Goal: Navigation & Orientation: Find specific page/section

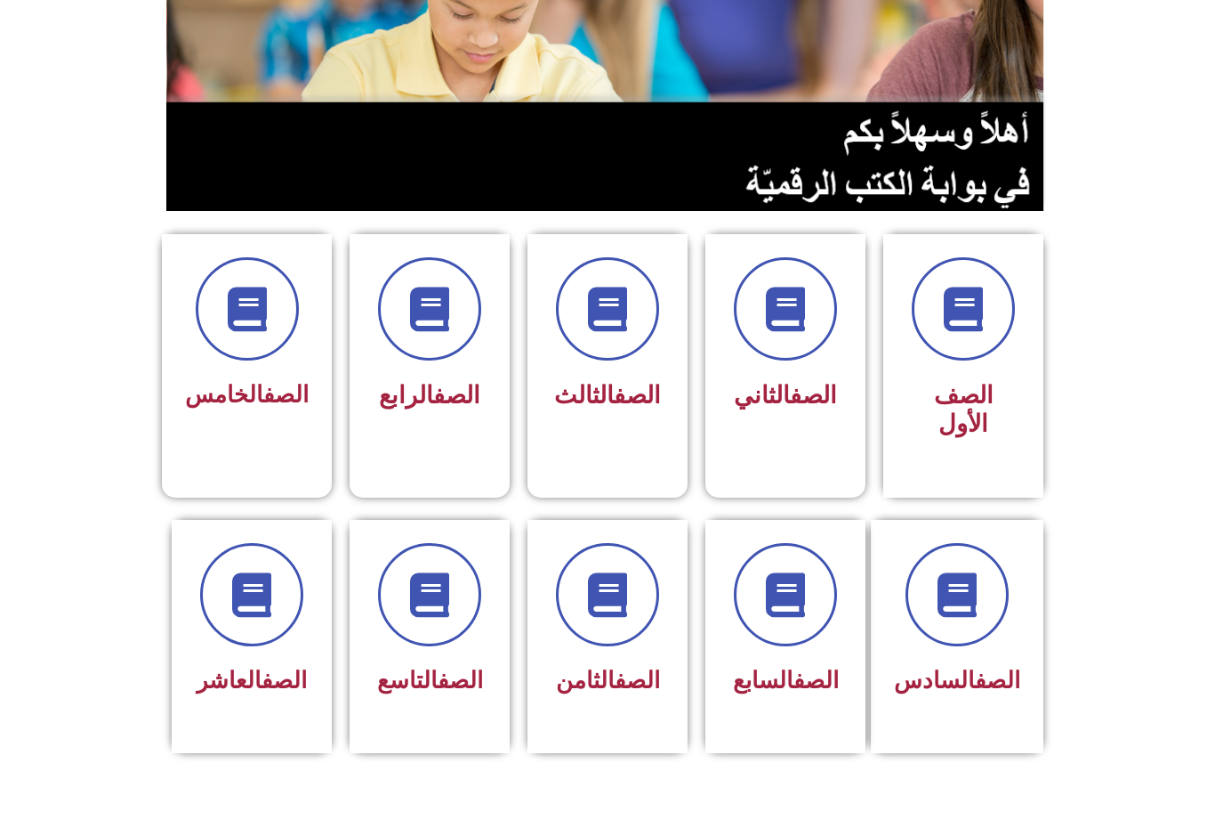
scroll to position [220, 0]
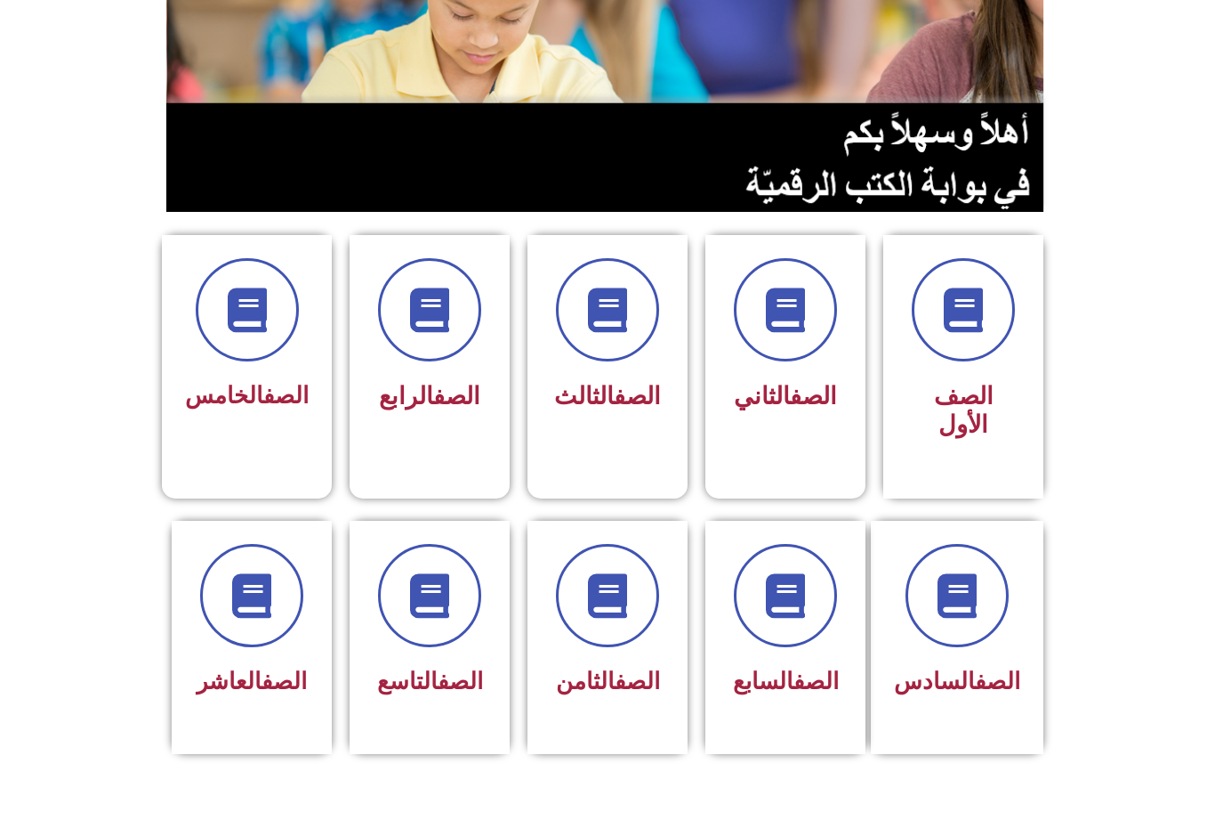
click at [593, 655] on div "الصف الثامن" at bounding box center [608, 624] width 114 height 160
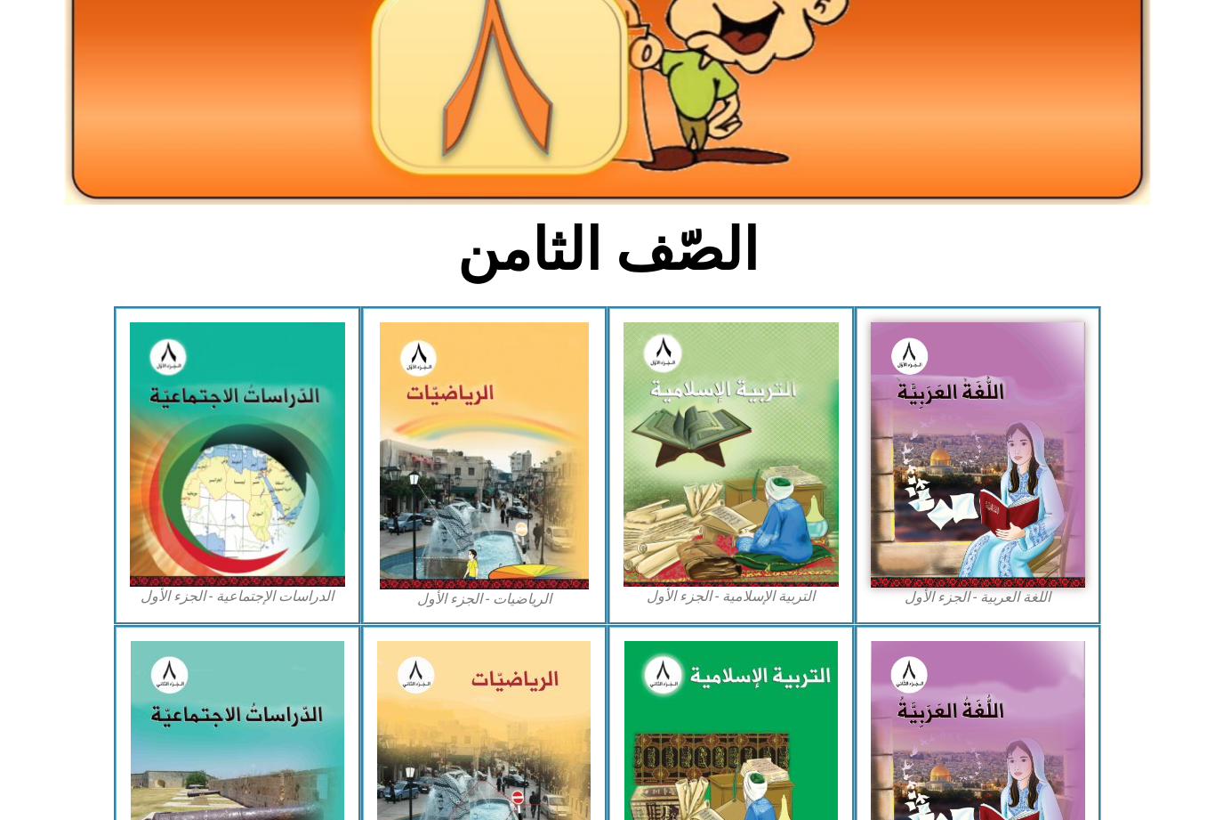
scroll to position [246, 0]
click at [778, 438] on img at bounding box center [731, 454] width 215 height 264
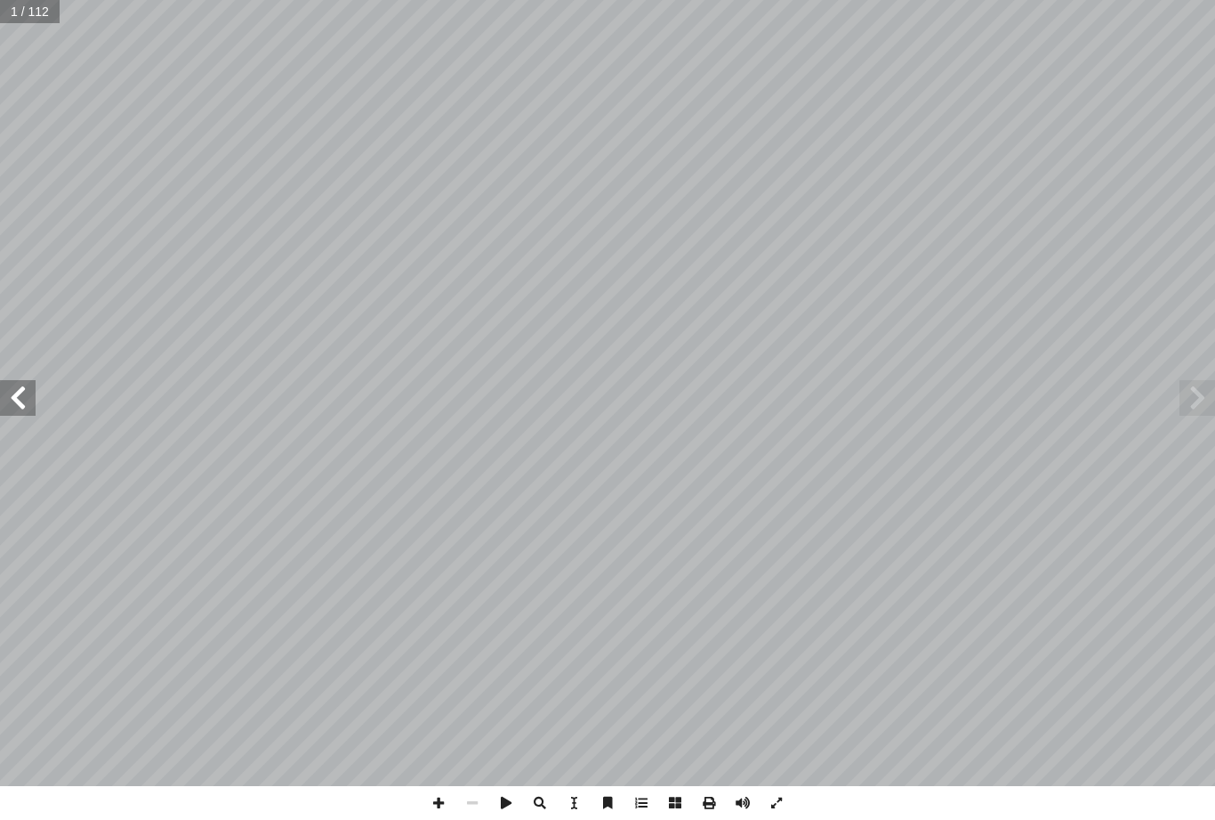
click at [25, 394] on span at bounding box center [18, 398] width 36 height 36
click at [11, 398] on span at bounding box center [18, 398] width 36 height 36
click at [10, 400] on span at bounding box center [18, 398] width 36 height 36
click at [14, 405] on span at bounding box center [18, 398] width 36 height 36
click at [18, 414] on span at bounding box center [18, 398] width 36 height 36
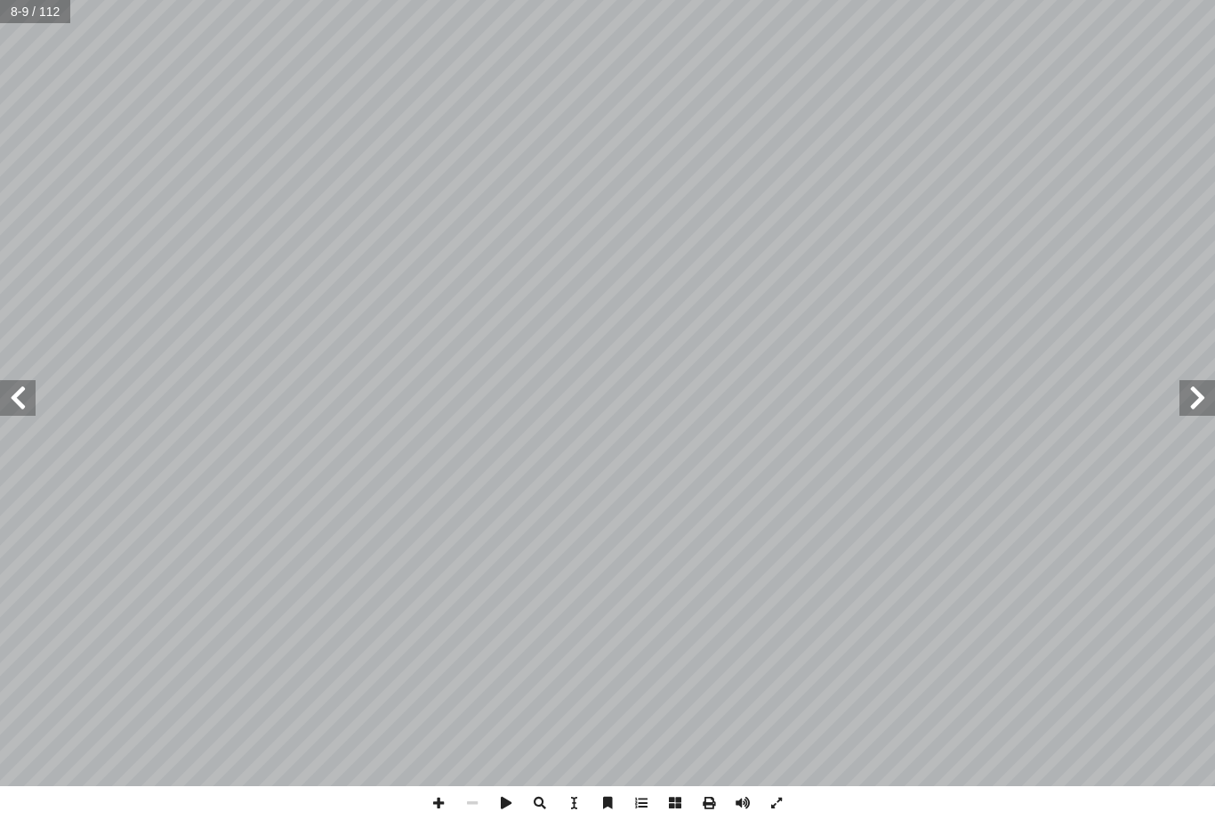
click at [12, 413] on span at bounding box center [18, 398] width 36 height 36
click at [21, 396] on span at bounding box center [18, 398] width 36 height 36
click at [27, 404] on span at bounding box center [18, 398] width 36 height 36
click at [25, 400] on span at bounding box center [18, 398] width 36 height 36
click at [24, 400] on span at bounding box center [18, 398] width 36 height 36
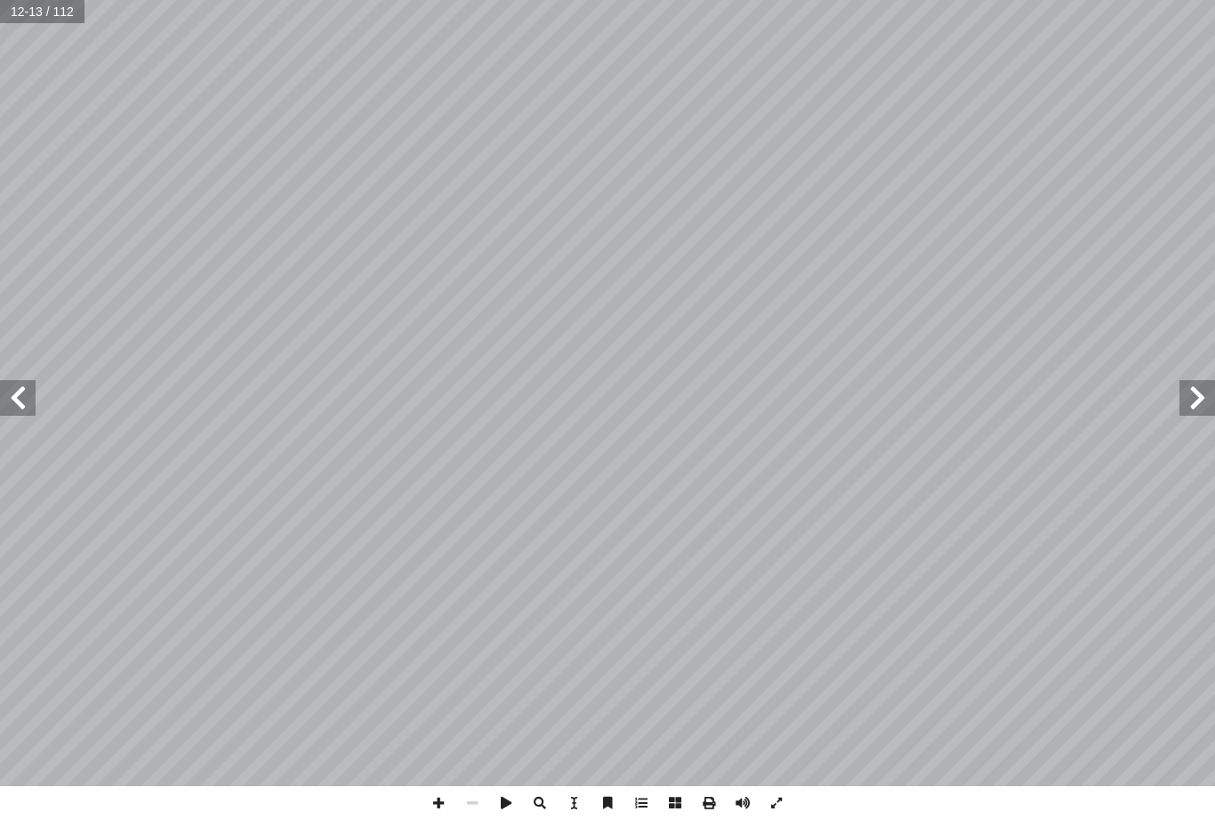
click at [25, 402] on span at bounding box center [18, 398] width 36 height 36
click at [26, 405] on span at bounding box center [18, 398] width 36 height 36
click at [27, 402] on span at bounding box center [18, 398] width 36 height 36
click at [25, 401] on span at bounding box center [18, 398] width 36 height 36
click at [27, 380] on span at bounding box center [18, 398] width 36 height 36
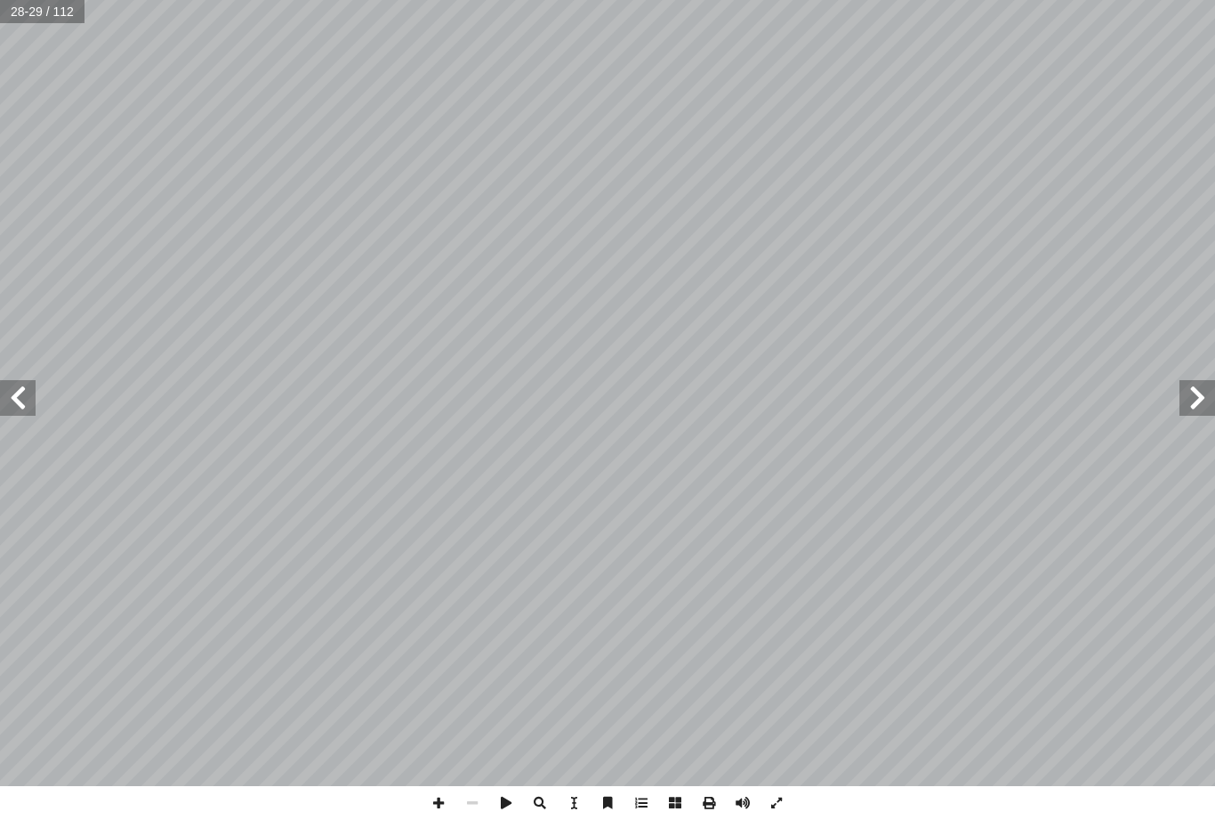
click at [31, 407] on span at bounding box center [18, 398] width 36 height 36
click at [0, 162] on html "الصفحة الرئيسية الصف الأول الصف الثاني الصف الثالث الصف الرابع الصف الخامس الصف…" at bounding box center [607, 81] width 1215 height 162
click at [29, 401] on span at bounding box center [18, 398] width 36 height 36
click at [29, 390] on span at bounding box center [18, 398] width 36 height 36
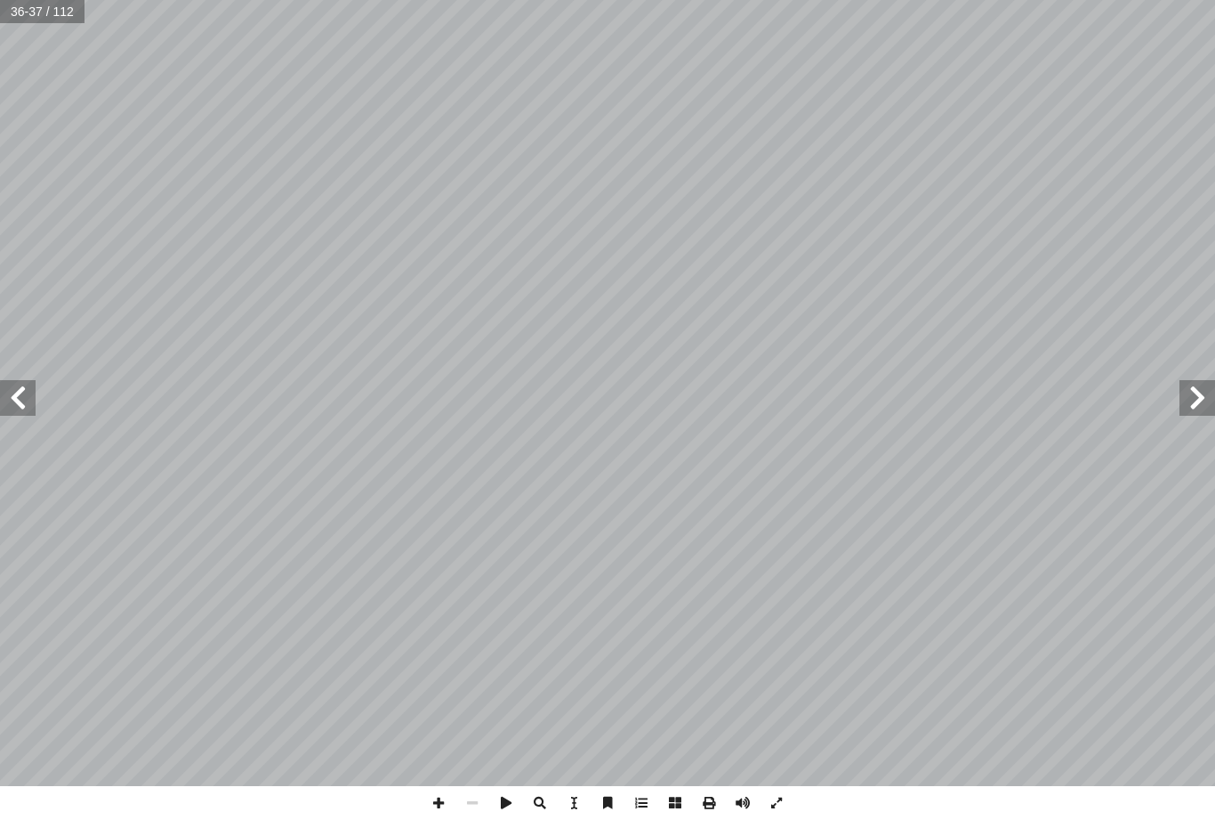
click at [1196, 400] on span at bounding box center [1198, 398] width 36 height 36
